Goal: Task Accomplishment & Management: Use online tool/utility

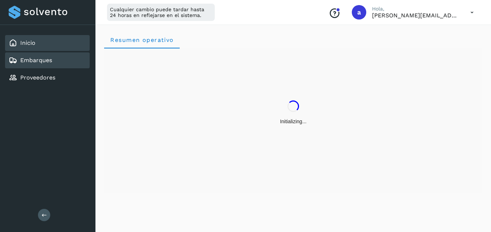
click at [56, 62] on div "Embarques" at bounding box center [47, 60] width 85 height 16
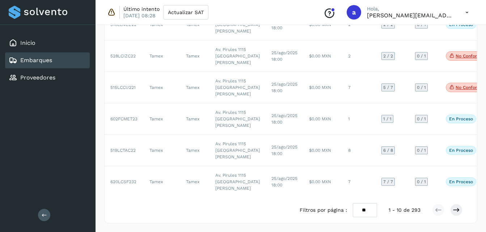
scroll to position [415, 0]
click at [455, 209] on icon at bounding box center [455, 209] width 7 height 7
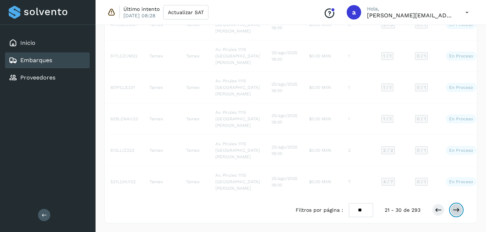
click at [455, 209] on icon at bounding box center [455, 209] width 7 height 7
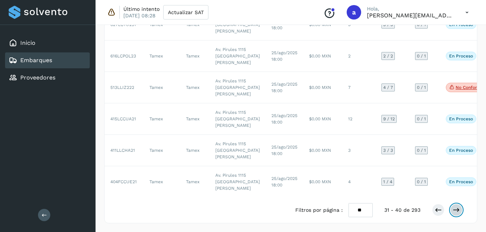
click at [455, 209] on icon at bounding box center [455, 209] width 7 height 7
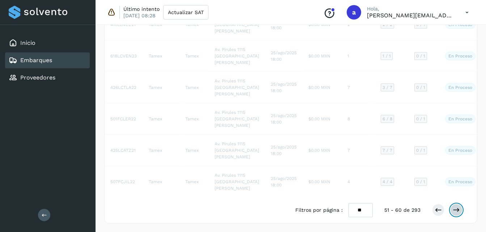
click at [455, 209] on icon at bounding box center [455, 209] width 7 height 7
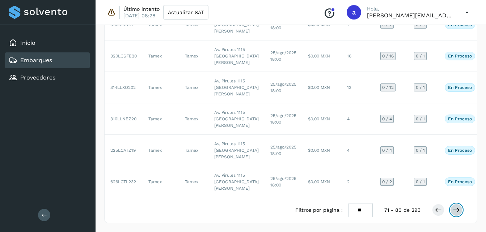
click at [455, 209] on icon at bounding box center [455, 209] width 7 height 7
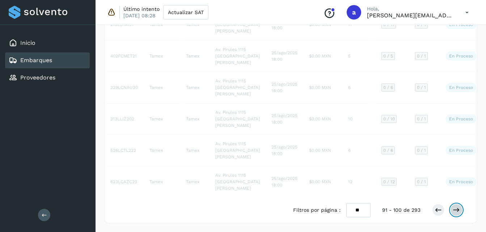
click at [455, 209] on icon at bounding box center [455, 209] width 7 height 7
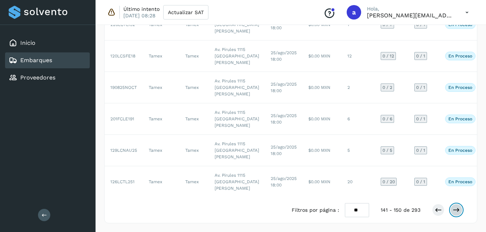
click at [455, 209] on icon at bounding box center [455, 209] width 7 height 7
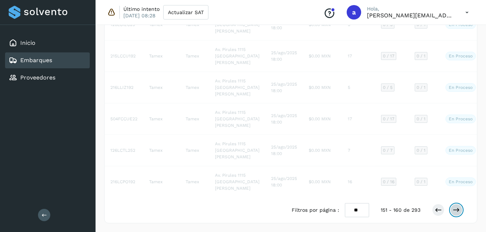
click at [455, 209] on icon at bounding box center [455, 209] width 7 height 7
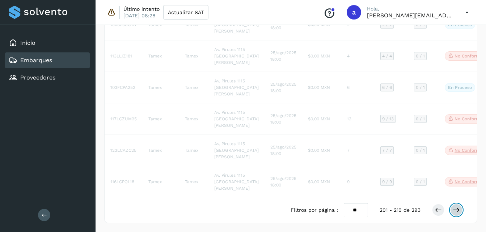
click at [455, 209] on icon at bounding box center [455, 209] width 7 height 7
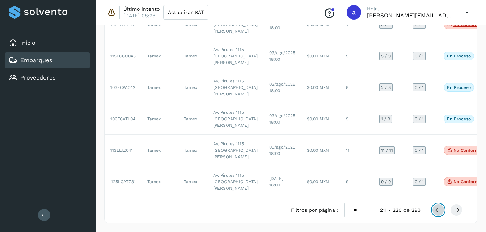
click at [433, 209] on button at bounding box center [438, 210] width 12 height 12
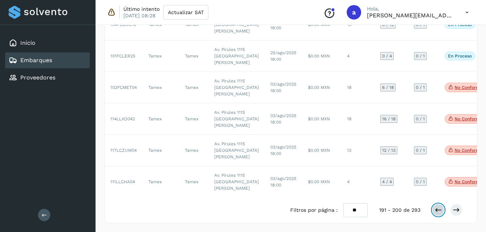
click at [433, 209] on button at bounding box center [438, 210] width 12 height 12
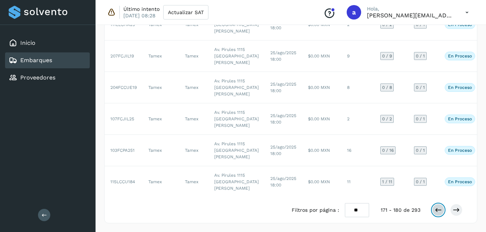
click at [433, 209] on button at bounding box center [438, 210] width 12 height 12
click at [449, 212] on div at bounding box center [447, 210] width 30 height 12
click at [455, 212] on icon at bounding box center [455, 209] width 7 height 7
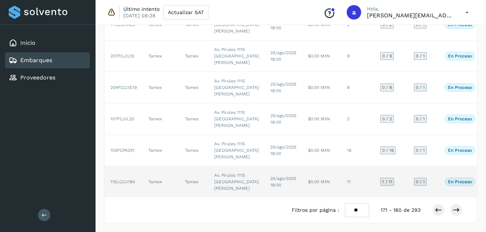
click at [264, 166] on td "25/ago/2025 18:00" at bounding box center [283, 181] width 38 height 31
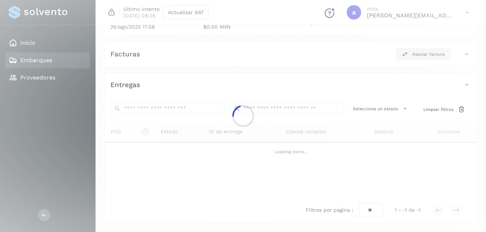
scroll to position [351, 0]
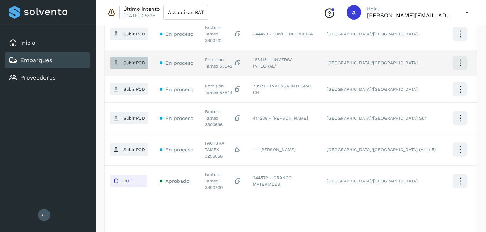
click at [140, 60] on p "Subir POD" at bounding box center [134, 62] width 22 height 5
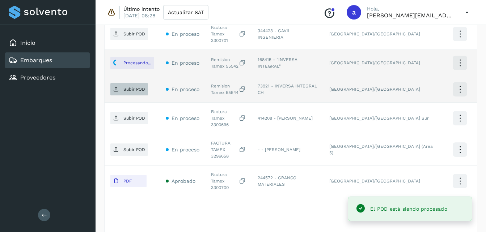
click at [128, 87] on p "Subir POD" at bounding box center [134, 89] width 22 height 5
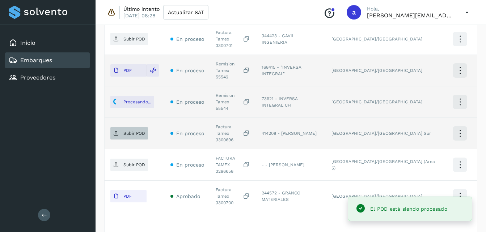
click at [139, 131] on p "Subir POD" at bounding box center [134, 133] width 22 height 5
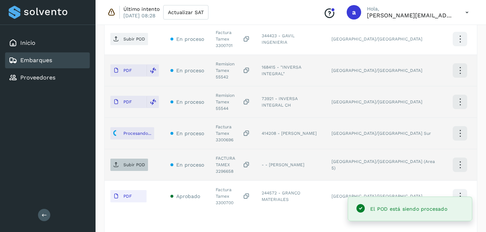
click at [132, 162] on p "Subir POD" at bounding box center [134, 164] width 22 height 5
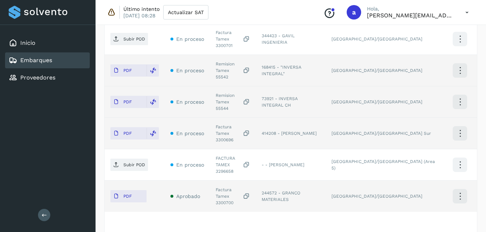
click at [125, 181] on td "PDF" at bounding box center [135, 196] width 60 height 31
click at [128, 194] on p "PDF" at bounding box center [127, 196] width 8 height 5
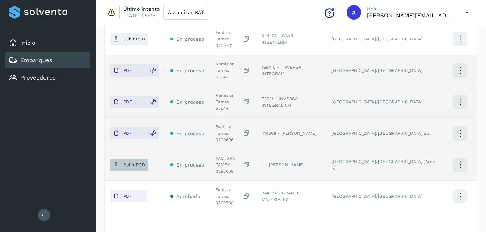
click at [133, 162] on p "Subir POD" at bounding box center [134, 164] width 22 height 5
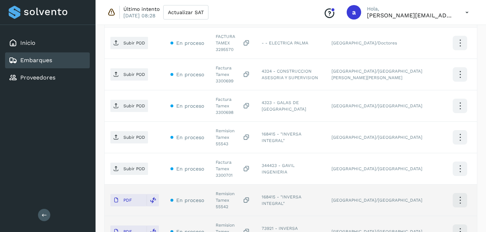
scroll to position [223, 0]
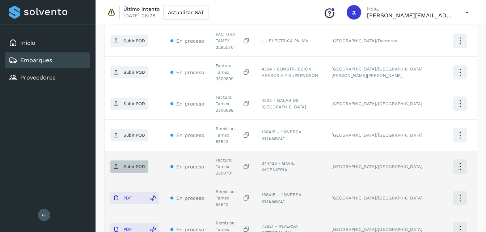
click at [124, 149] on main "Inicio Embarques Proveedores Salir Último intento [DATE] 08:28 Actualizar SAT C…" at bounding box center [243, 94] width 486 height 634
click at [129, 164] on p "Subir POD" at bounding box center [134, 166] width 22 height 5
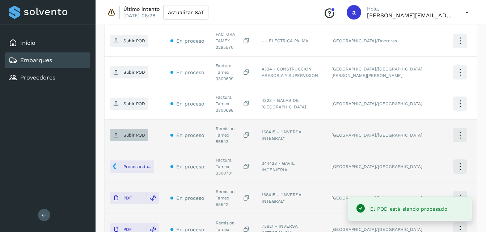
click at [135, 129] on span "Subir POD" at bounding box center [129, 135] width 38 height 12
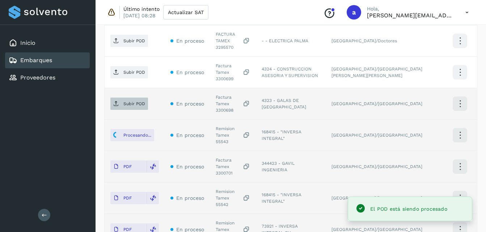
click at [139, 98] on span "Subir POD" at bounding box center [129, 104] width 38 height 12
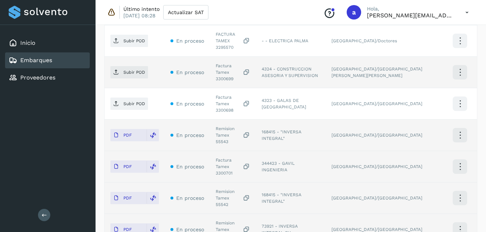
click at [128, 72] on td "Subir POD" at bounding box center [135, 72] width 60 height 31
click at [125, 70] on p "Subir POD" at bounding box center [134, 72] width 22 height 5
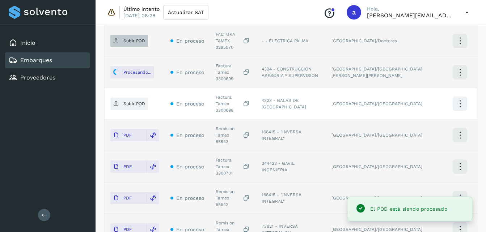
click at [127, 43] on span "Subir POD" at bounding box center [129, 41] width 38 height 12
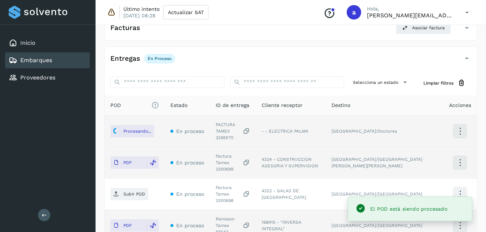
scroll to position [66, 0]
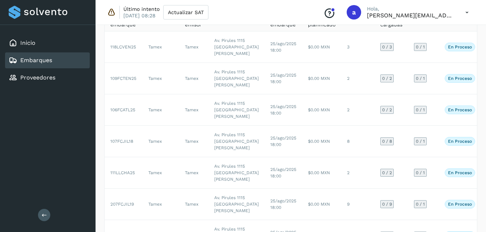
scroll to position [415, 0]
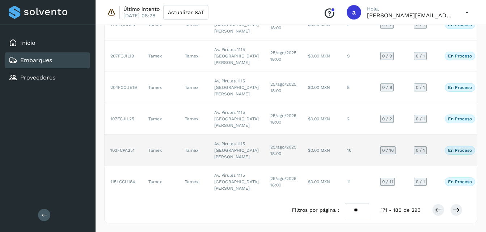
click at [341, 135] on td "16" at bounding box center [357, 150] width 33 height 31
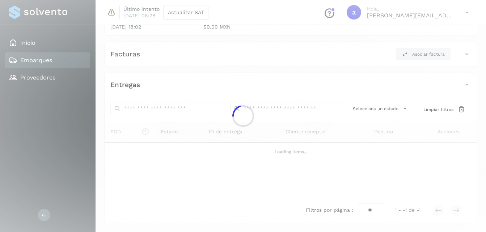
scroll to position [351, 0]
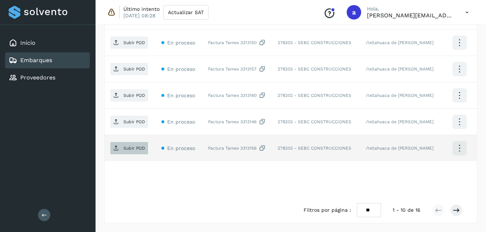
click at [128, 151] on p "Subir POD" at bounding box center [134, 148] width 22 height 5
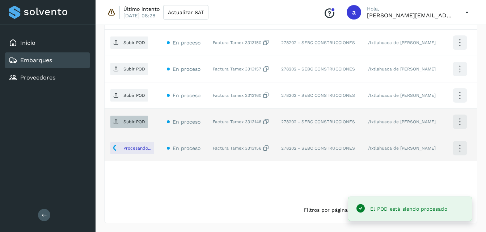
click at [126, 123] on p "Subir POD" at bounding box center [134, 121] width 22 height 5
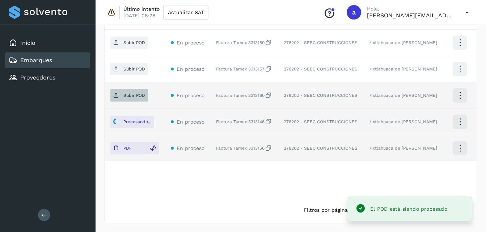
click at [120, 95] on span "Subir POD" at bounding box center [129, 96] width 38 height 12
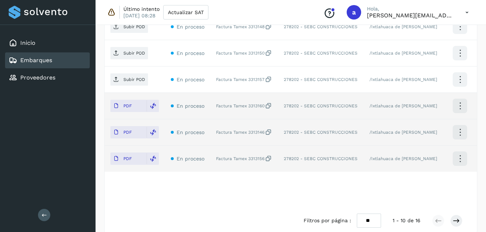
scroll to position [344, 0]
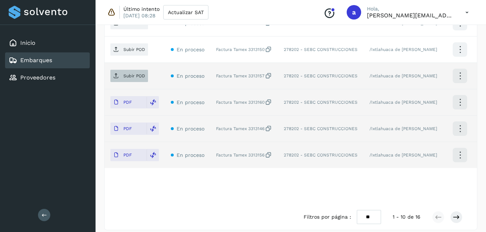
click at [128, 78] on p "Subir POD" at bounding box center [134, 75] width 22 height 5
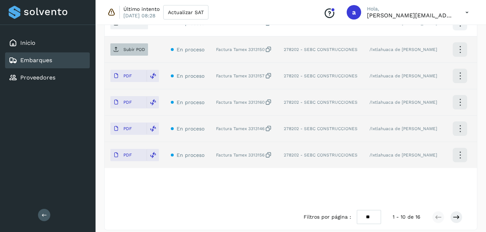
click at [120, 56] on button "Subir POD" at bounding box center [129, 49] width 38 height 12
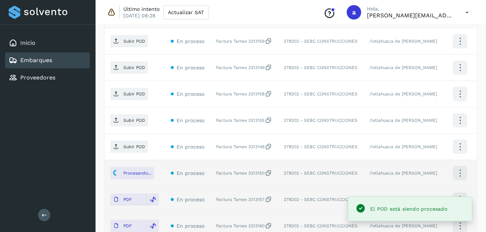
scroll to position [224, 0]
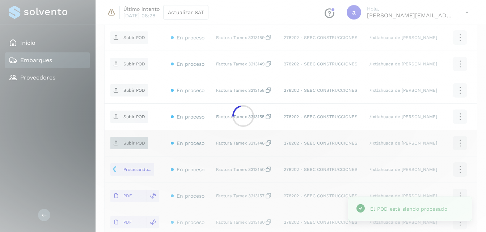
click at [121, 144] on div at bounding box center [243, 116] width 486 height 232
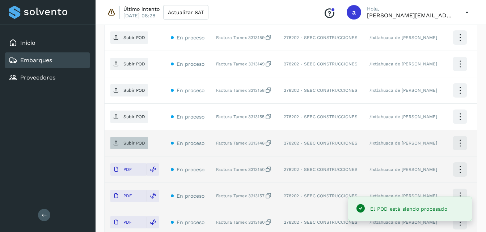
click at [111, 145] on span "Subir POD" at bounding box center [129, 143] width 38 height 12
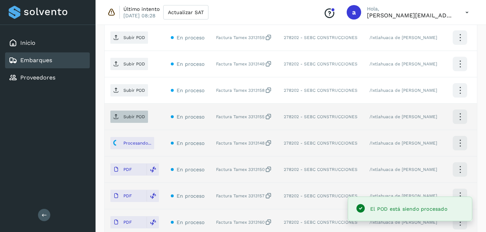
click at [134, 120] on span "Subir POD" at bounding box center [129, 117] width 38 height 12
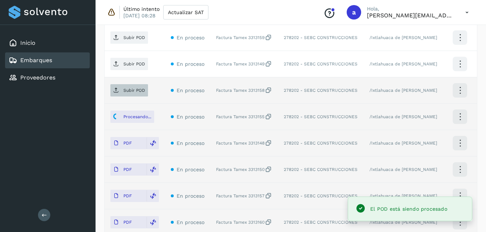
click at [127, 92] on p "Subir POD" at bounding box center [134, 90] width 22 height 5
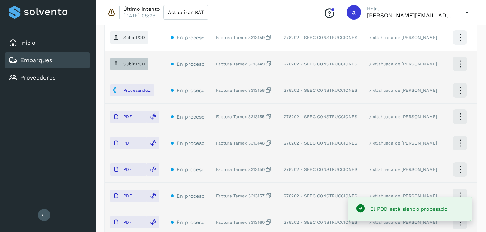
click at [123, 65] on p "Subir POD" at bounding box center [134, 63] width 22 height 5
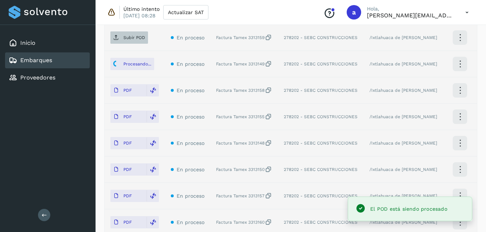
click at [132, 38] on p "Subir POD" at bounding box center [134, 37] width 22 height 5
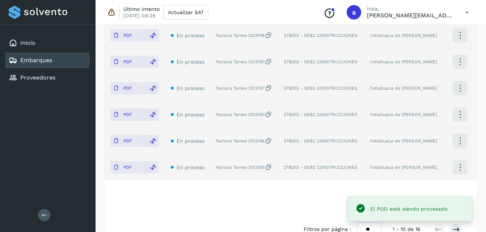
scroll to position [351, 0]
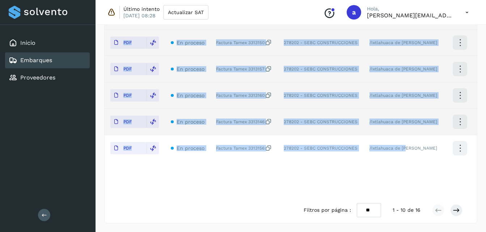
drag, startPoint x: 412, startPoint y: 141, endPoint x: 416, endPoint y: 179, distance: 38.1
click at [416, 179] on div "POD El tamaño máximo de archivo es de 20 Mb. Estado ID de entrega Cliente recep…" at bounding box center [291, 37] width 372 height 320
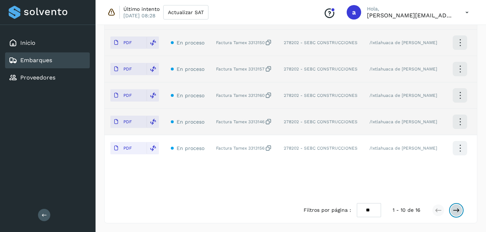
click at [456, 211] on icon at bounding box center [455, 210] width 7 height 7
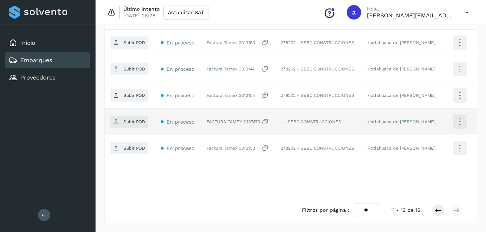
scroll to position [245, 0]
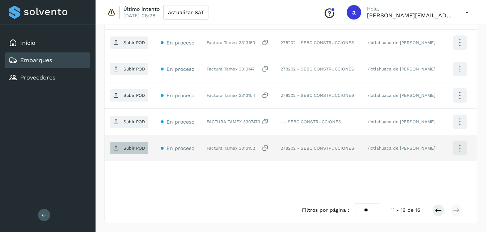
click at [125, 147] on p "Subir POD" at bounding box center [134, 148] width 22 height 5
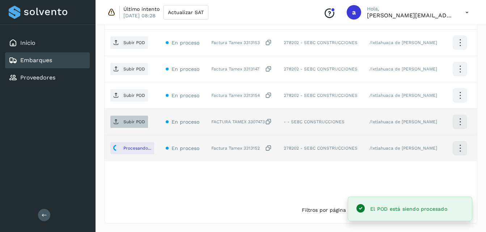
click at [123, 122] on p "Subir POD" at bounding box center [134, 121] width 22 height 5
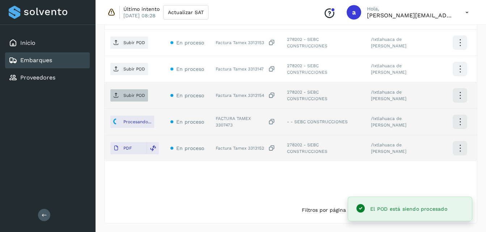
click at [128, 98] on p "Subir POD" at bounding box center [134, 95] width 22 height 5
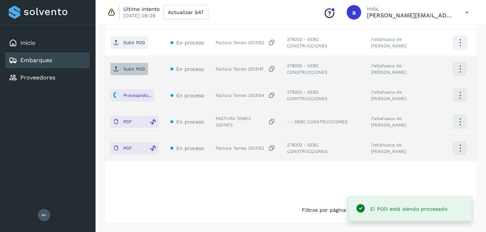
click at [122, 66] on span "Subir POD" at bounding box center [129, 69] width 38 height 12
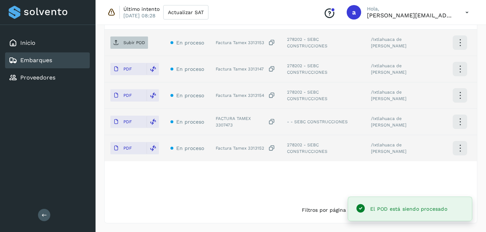
click at [128, 43] on p "Subir POD" at bounding box center [134, 42] width 22 height 5
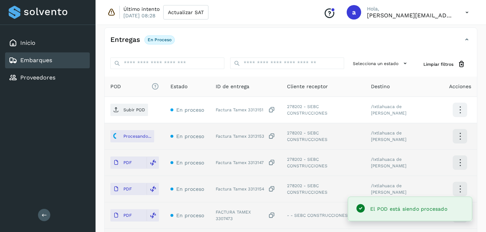
scroll to position [150, 0]
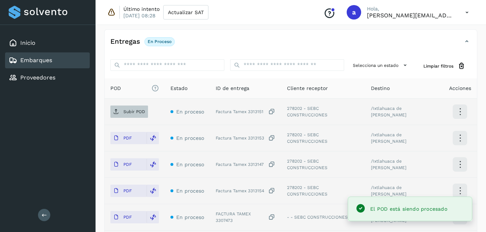
click at [125, 110] on p "Subir POD" at bounding box center [134, 111] width 22 height 5
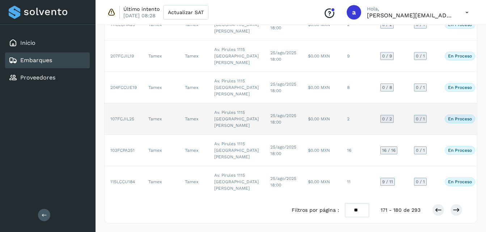
click at [222, 103] on td "Av. Pirules 1115 [GEOGRAPHIC_DATA][PERSON_NAME]" at bounding box center [236, 118] width 56 height 31
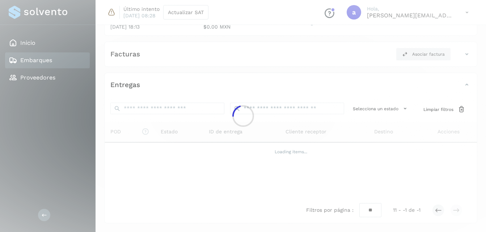
scroll to position [106, 0]
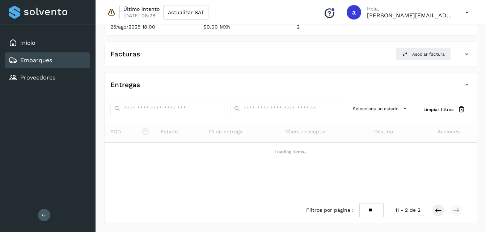
drag, startPoint x: 439, startPoint y: 210, endPoint x: 224, endPoint y: 191, distance: 215.7
click at [224, 191] on div "POD El tamaño máximo de archivo es de 20 Mb. Estado ID de entrega Cliente recep…" at bounding box center [291, 160] width 372 height 76
click at [438, 212] on icon at bounding box center [437, 210] width 7 height 7
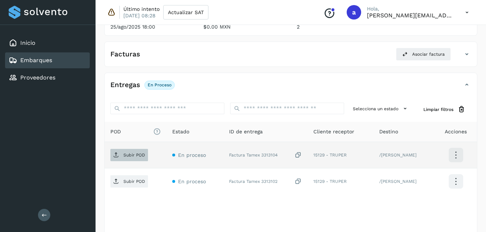
click at [138, 155] on p "Subir POD" at bounding box center [134, 155] width 22 height 5
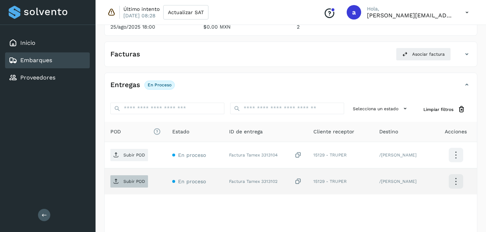
click at [136, 185] on span "Subir POD" at bounding box center [129, 182] width 38 height 12
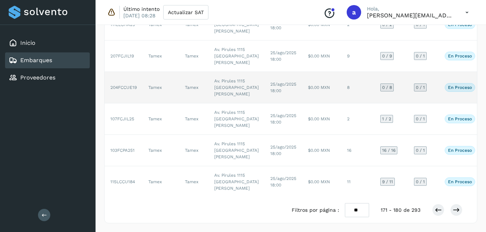
click at [194, 103] on td "Tamex" at bounding box center [193, 87] width 29 height 31
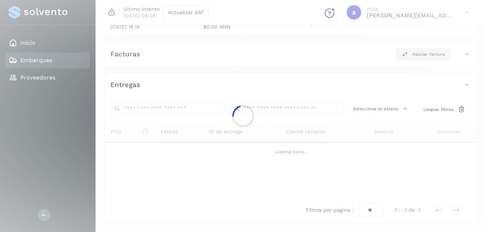
scroll to position [298, 0]
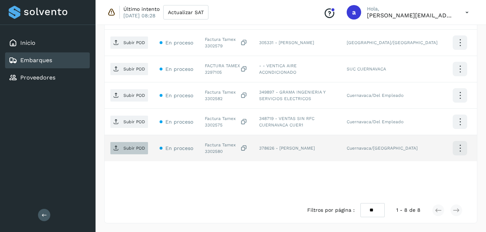
click at [126, 150] on p "Subir POD" at bounding box center [134, 148] width 22 height 5
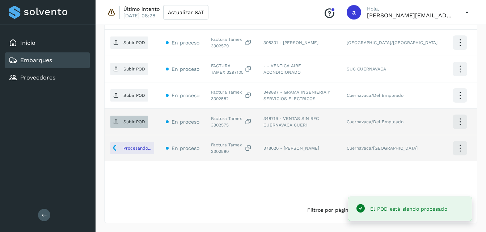
click at [125, 123] on p "Subir POD" at bounding box center [134, 121] width 22 height 5
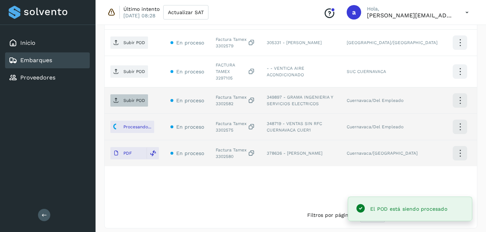
click at [126, 98] on span "Subir POD" at bounding box center [129, 101] width 38 height 12
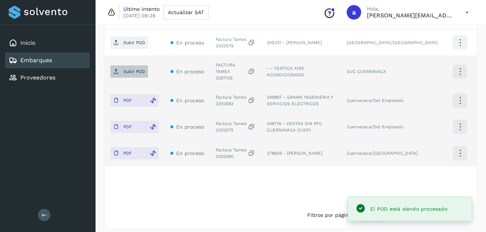
click at [135, 71] on p "Subir POD" at bounding box center [134, 71] width 22 height 5
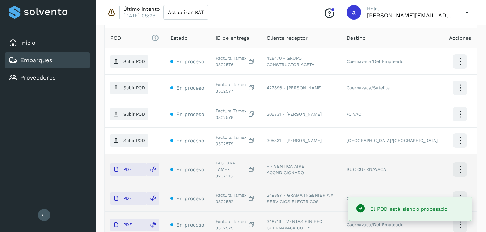
scroll to position [193, 0]
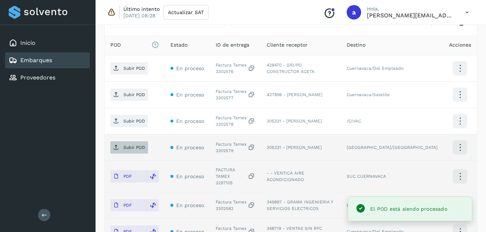
click at [130, 148] on p "Subir POD" at bounding box center [134, 147] width 22 height 5
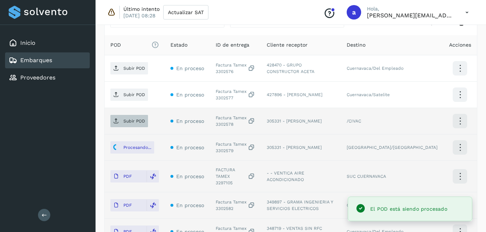
click at [132, 119] on p "Subir POD" at bounding box center [134, 121] width 22 height 5
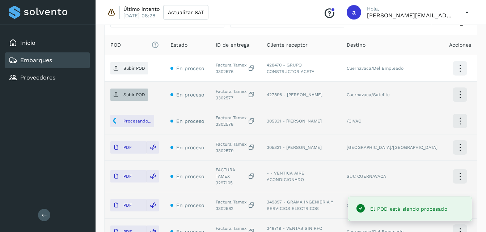
click at [124, 96] on p "Subir POD" at bounding box center [134, 94] width 22 height 5
drag, startPoint x: 491, startPoint y: 58, endPoint x: 387, endPoint y: 42, distance: 105.5
click at [365, 42] on span "Destino" at bounding box center [355, 45] width 19 height 8
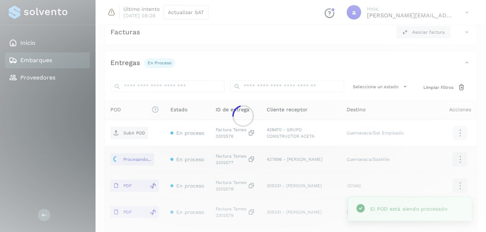
scroll to position [124, 0]
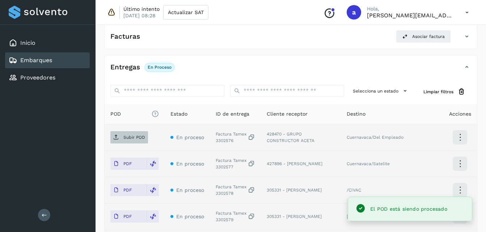
click at [121, 137] on span "Subir POD" at bounding box center [129, 138] width 38 height 12
